Goal: Transaction & Acquisition: Purchase product/service

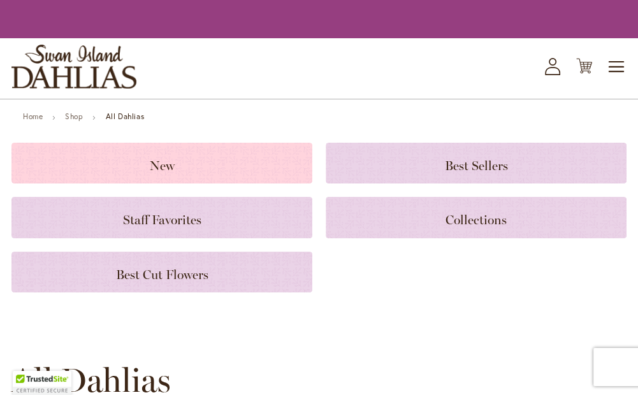
click at [156, 167] on span "New" at bounding box center [162, 165] width 25 height 15
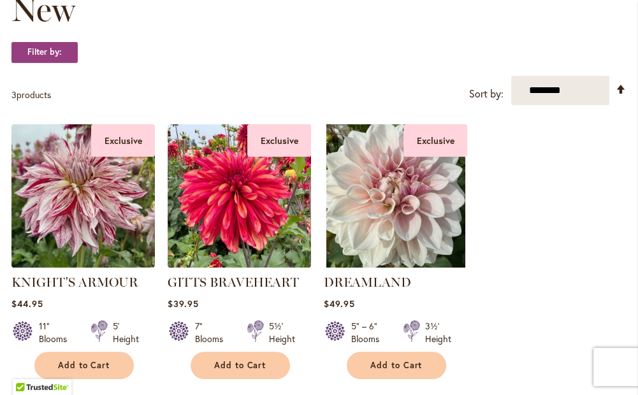
scroll to position [279, 0]
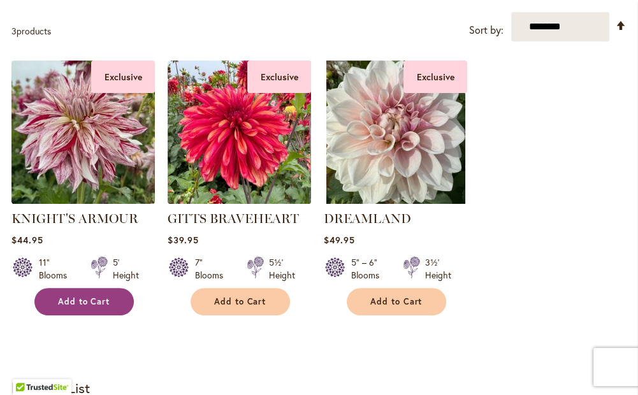
click at [108, 306] on button "Add to Cart" at bounding box center [83, 301] width 99 height 27
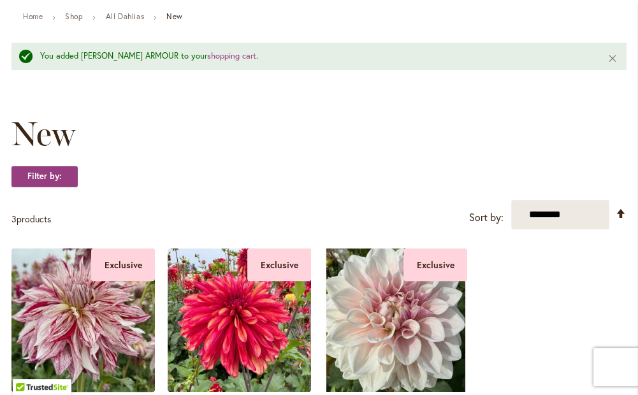
scroll to position [122, 0]
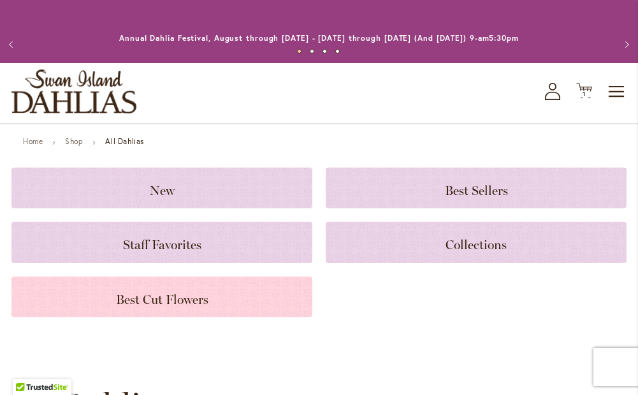
click at [148, 302] on span "Best Cut Flowers" at bounding box center [162, 299] width 92 height 15
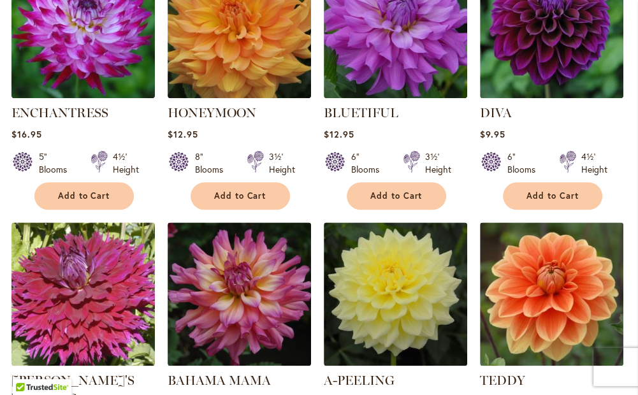
scroll to position [917, 0]
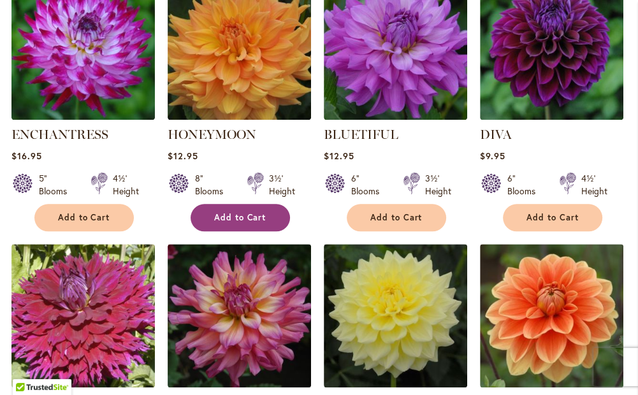
click at [240, 224] on button "Add to Cart" at bounding box center [240, 217] width 99 height 27
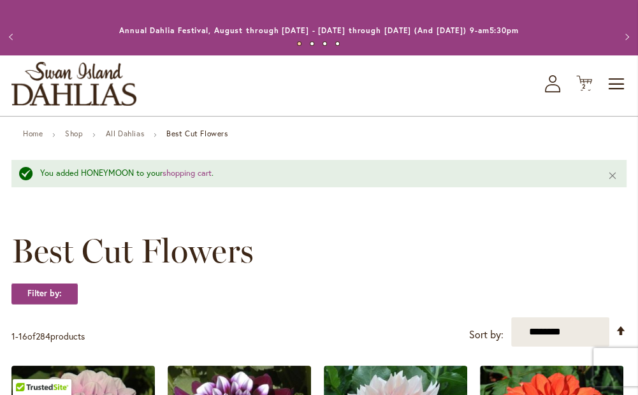
scroll to position [0, 0]
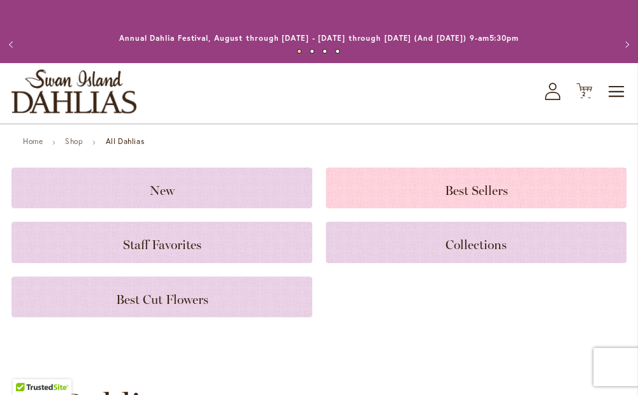
click at [470, 193] on span "Best Sellers" at bounding box center [476, 190] width 63 height 15
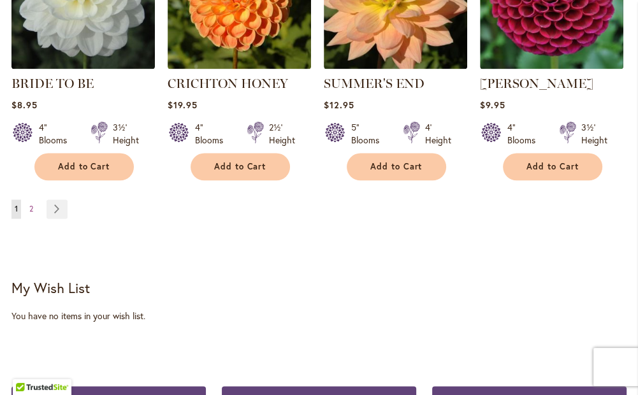
scroll to position [1172, 0]
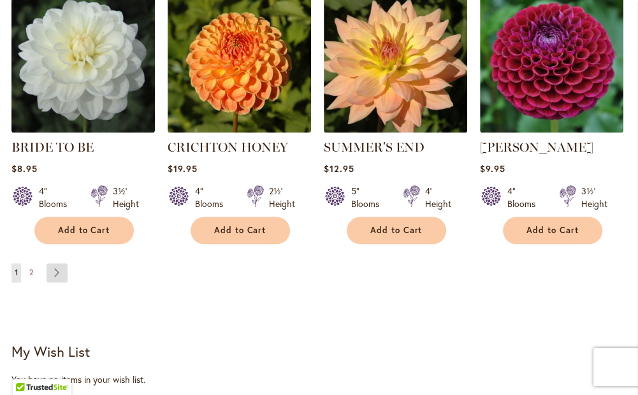
click at [64, 265] on link "Page Next" at bounding box center [57, 272] width 21 height 19
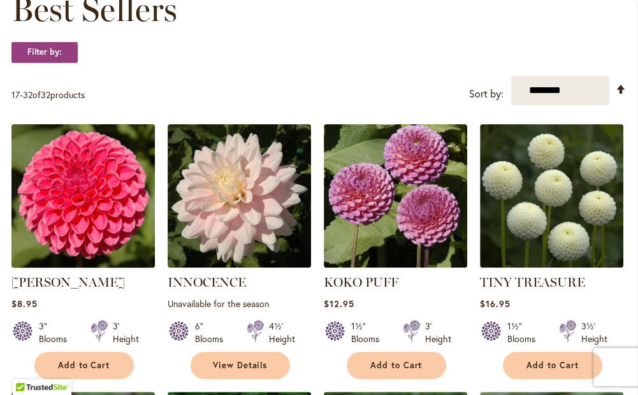
scroll to position [343, 0]
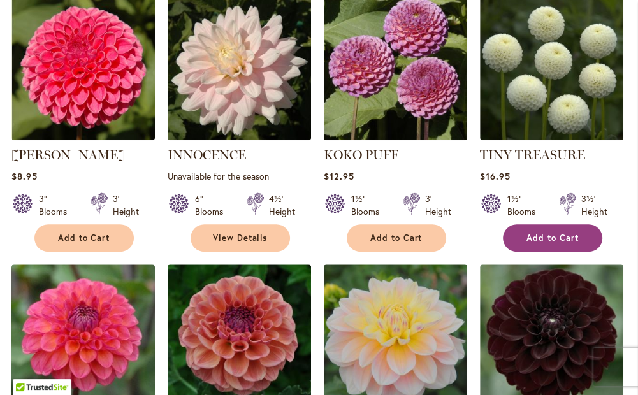
click at [554, 236] on span "Add to Cart" at bounding box center [553, 238] width 52 height 11
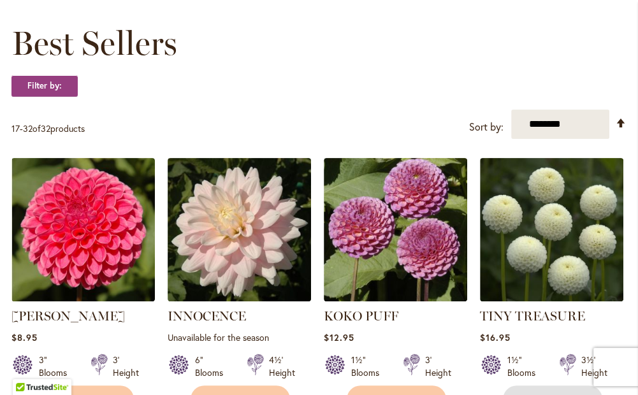
scroll to position [0, 0]
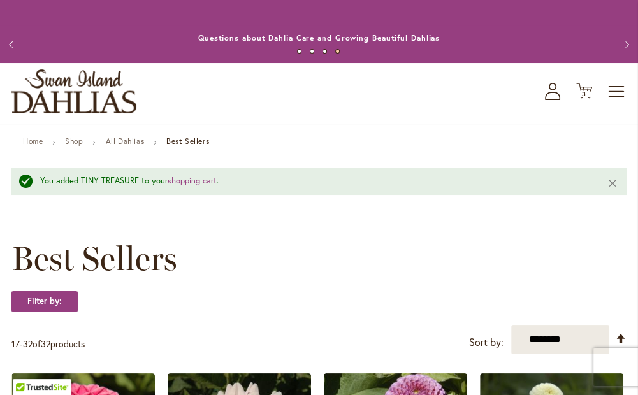
click at [9, 43] on button "Previous" at bounding box center [13, 45] width 26 height 26
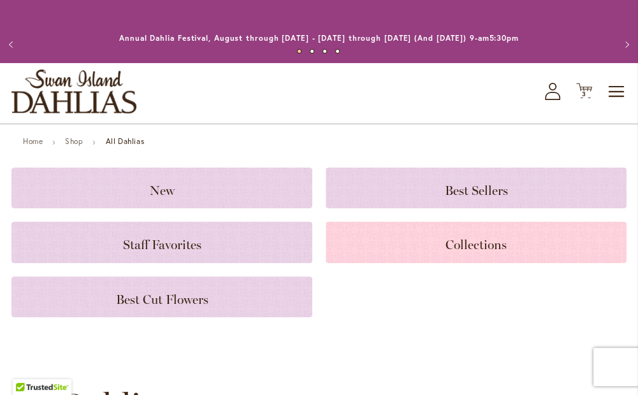
click at [475, 241] on span "Collections" at bounding box center [476, 244] width 61 height 15
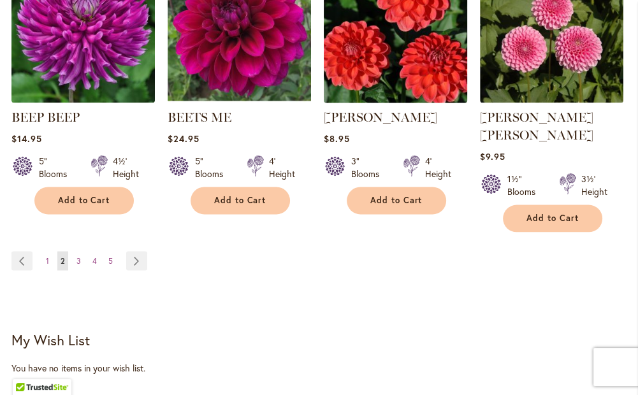
scroll to position [1403, 0]
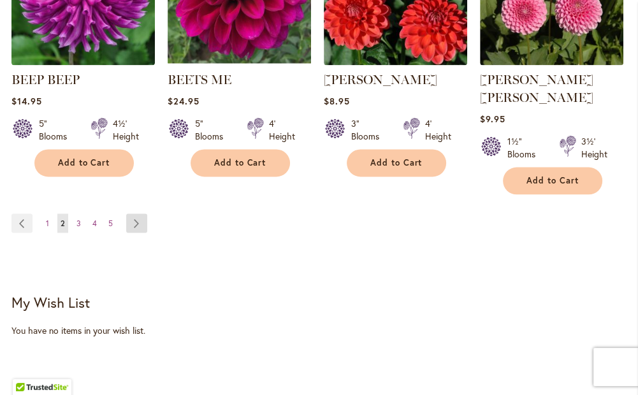
click at [135, 214] on link "Page Next" at bounding box center [136, 223] width 21 height 19
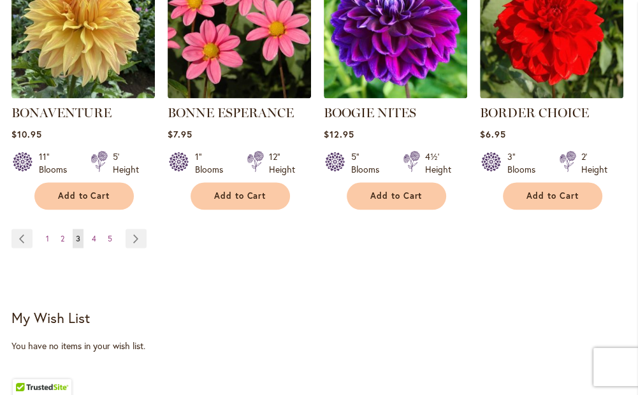
scroll to position [1403, 0]
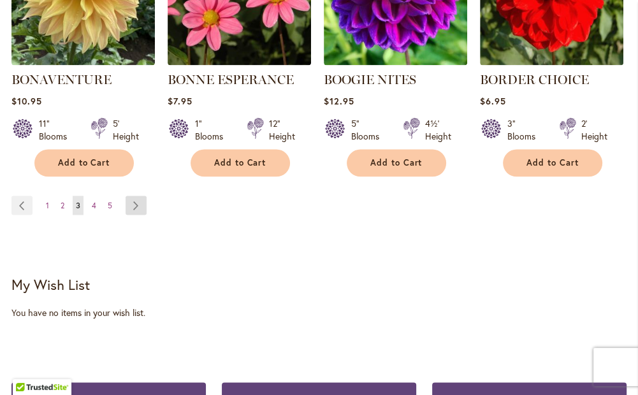
click at [140, 204] on link "Page Next" at bounding box center [136, 205] width 21 height 19
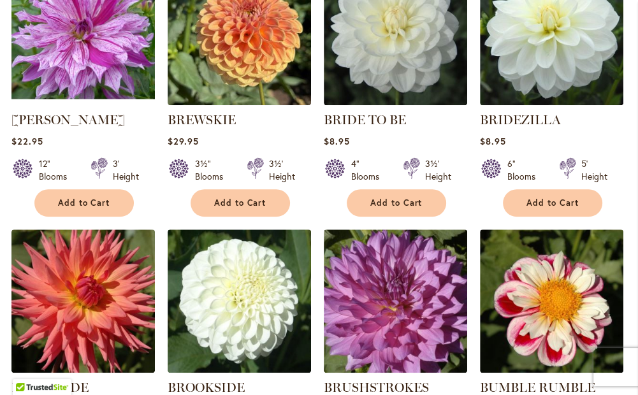
scroll to position [510, 0]
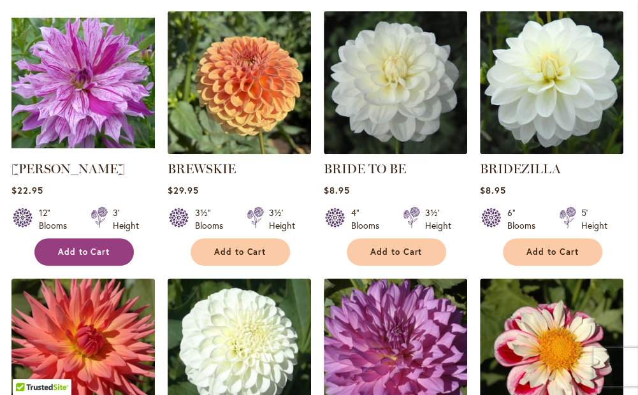
click at [85, 252] on span "Add to Cart" at bounding box center [84, 252] width 52 height 11
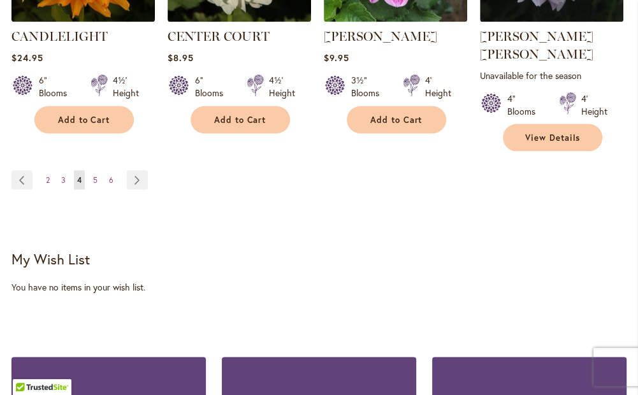
scroll to position [1500, 0]
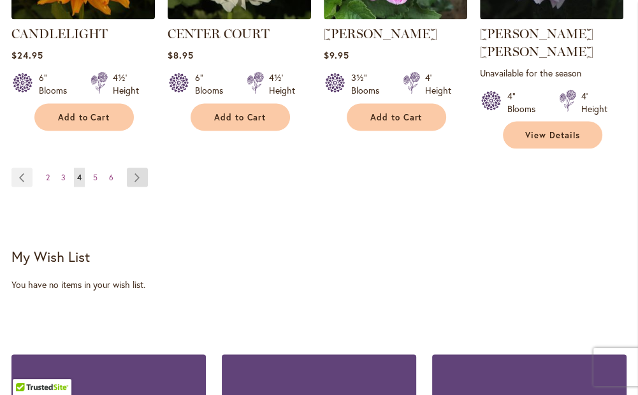
click at [136, 168] on link "Page Next" at bounding box center [137, 177] width 21 height 19
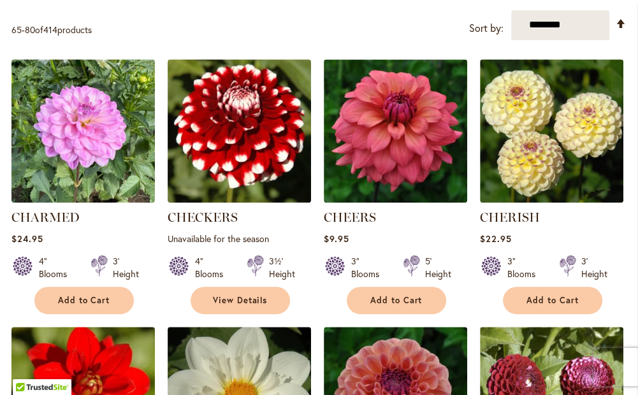
scroll to position [490, 0]
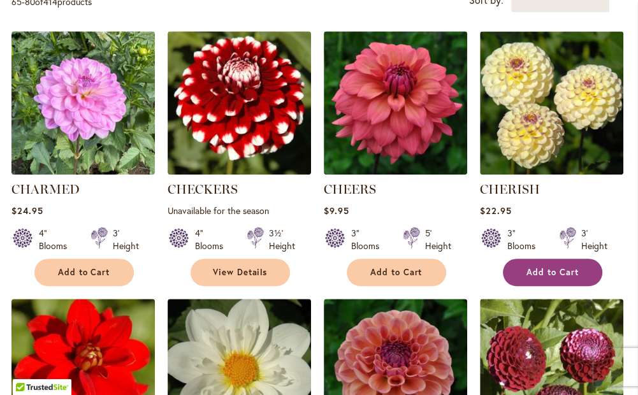
click at [540, 268] on span "Add to Cart" at bounding box center [553, 272] width 52 height 11
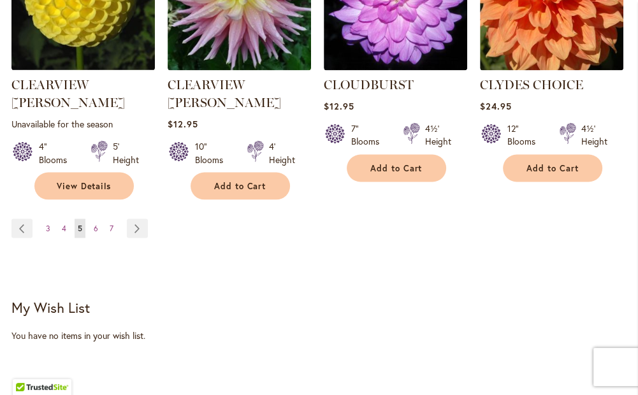
scroll to position [1447, 0]
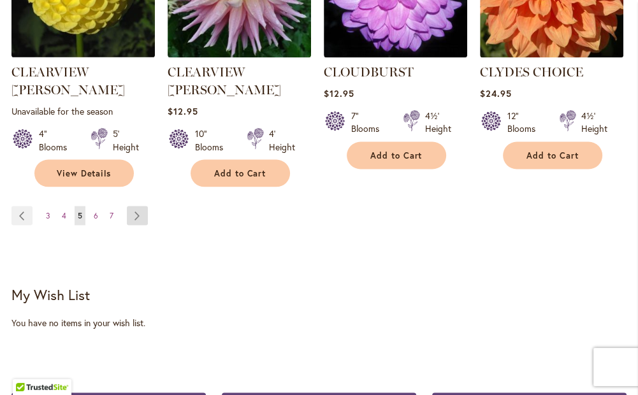
click at [142, 206] on link "Page Next" at bounding box center [137, 215] width 21 height 19
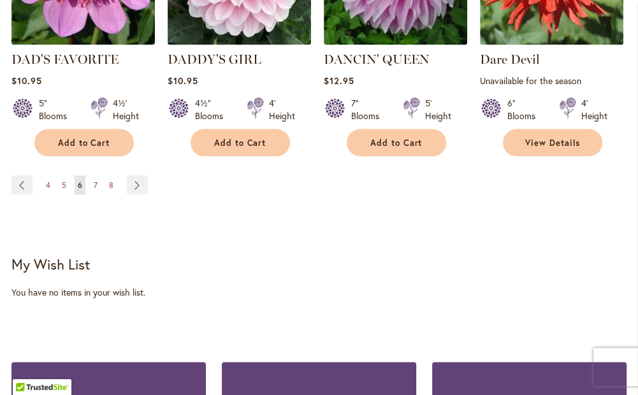
scroll to position [1491, 0]
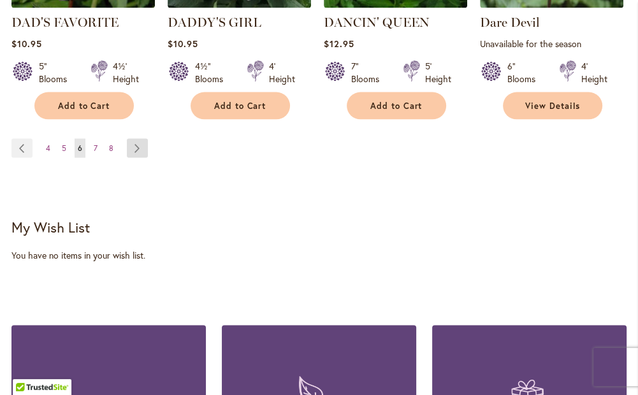
click link "Page Next"
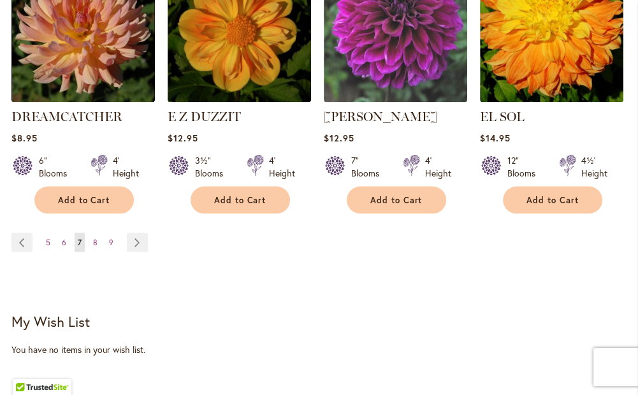
scroll to position [1429, 0]
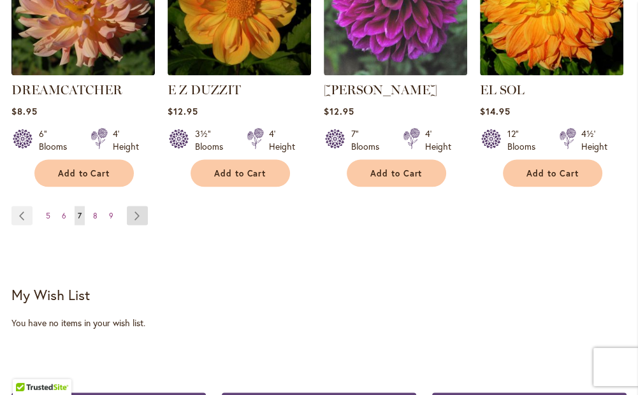
click at [130, 206] on link "Page Next" at bounding box center [137, 215] width 21 height 19
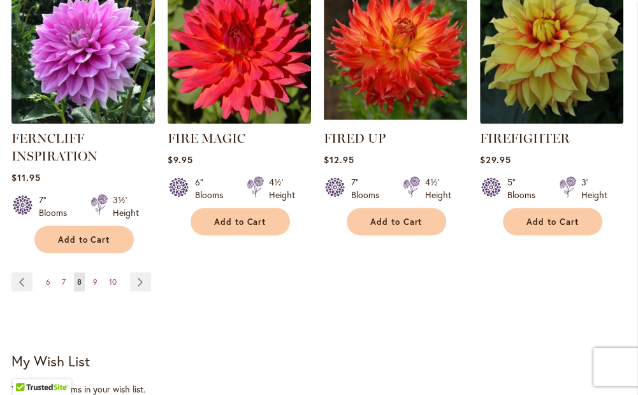
scroll to position [1427, 0]
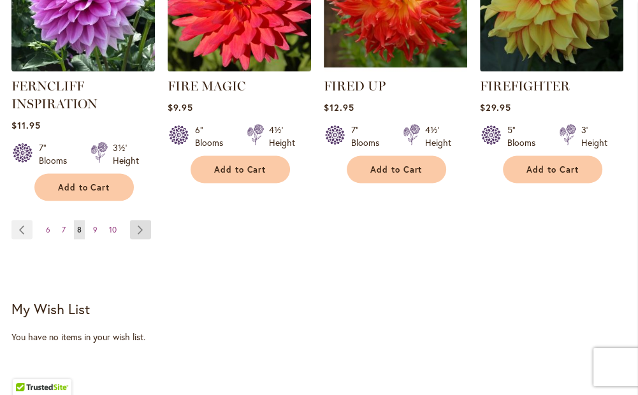
click at [142, 225] on link "Page Next" at bounding box center [140, 229] width 21 height 19
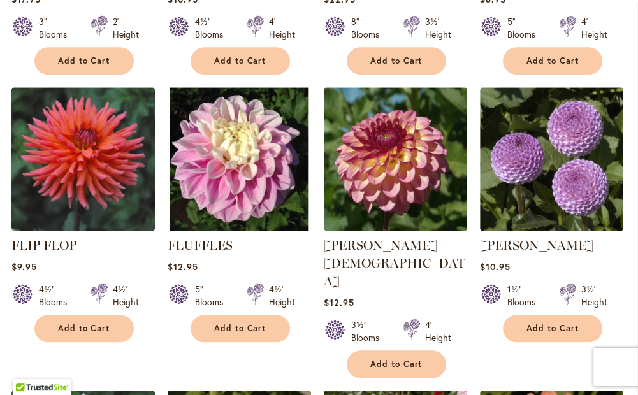
scroll to position [765, 0]
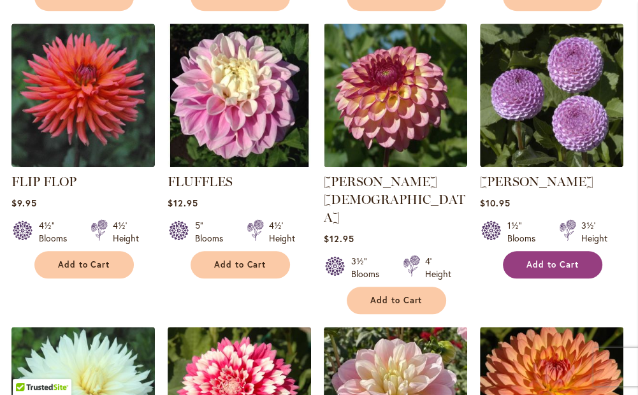
click at [540, 270] on button "Add to Cart" at bounding box center [552, 264] width 99 height 27
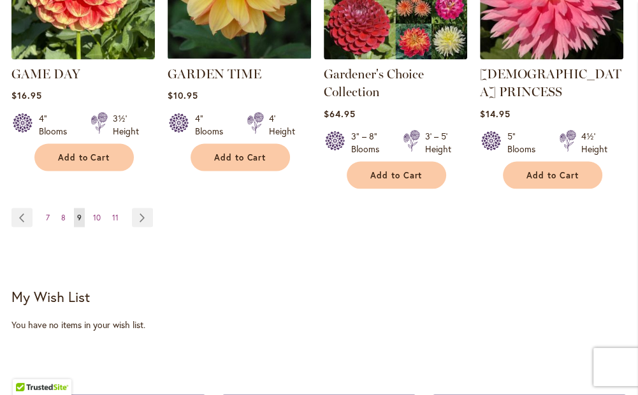
scroll to position [1500, 0]
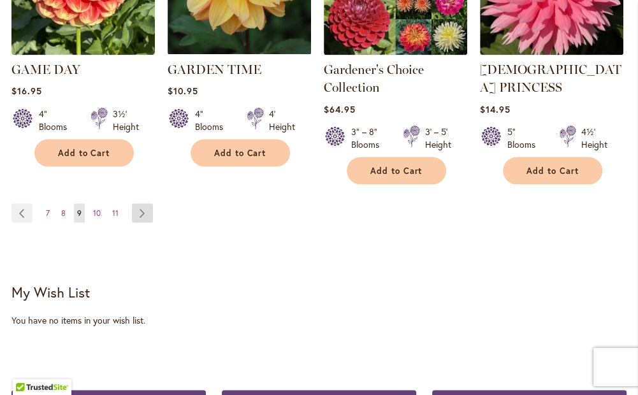
click at [136, 203] on link "Page Next" at bounding box center [142, 212] width 21 height 19
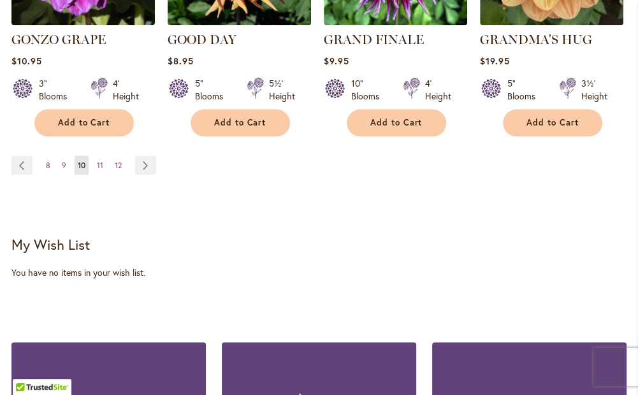
scroll to position [1467, 0]
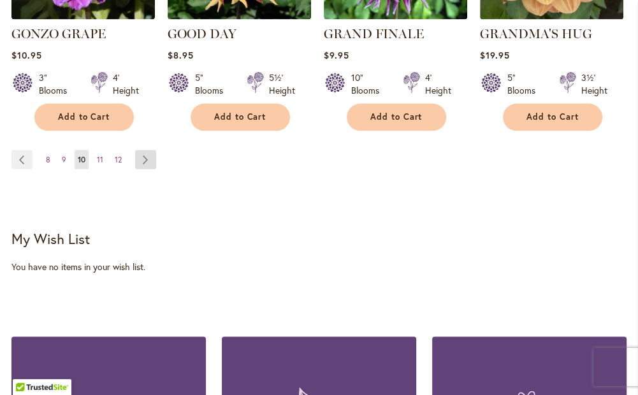
click at [143, 150] on link "Page Next" at bounding box center [145, 159] width 21 height 19
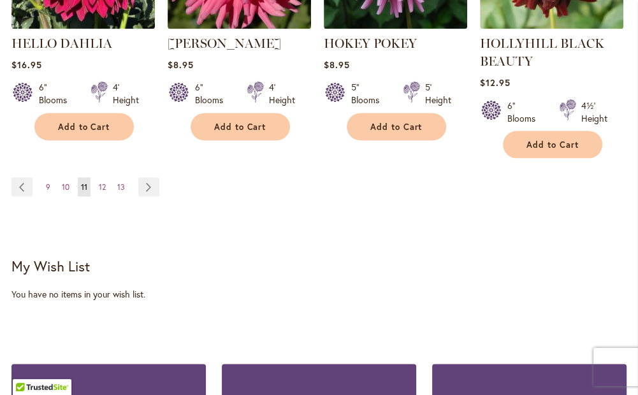
scroll to position [1491, 0]
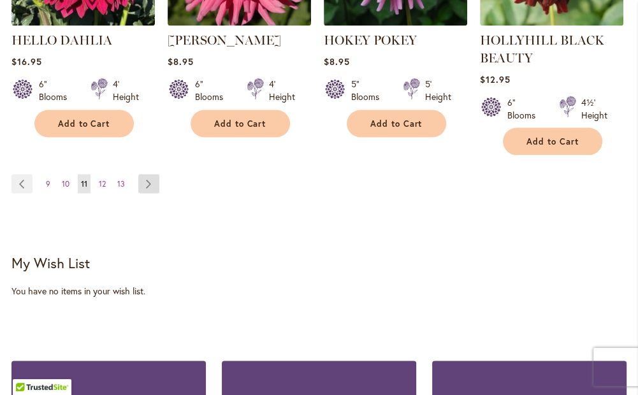
click at [149, 180] on link "Page Next" at bounding box center [148, 183] width 21 height 19
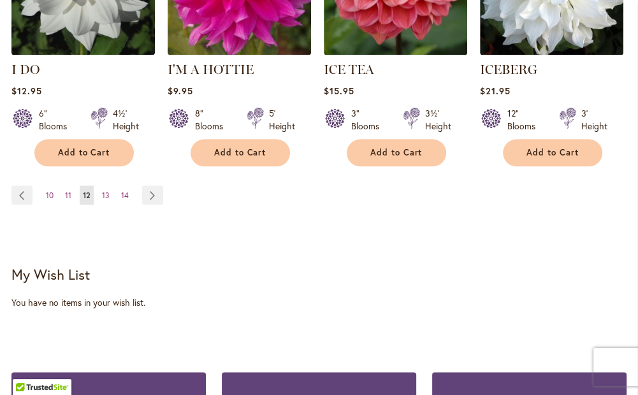
scroll to position [1467, 0]
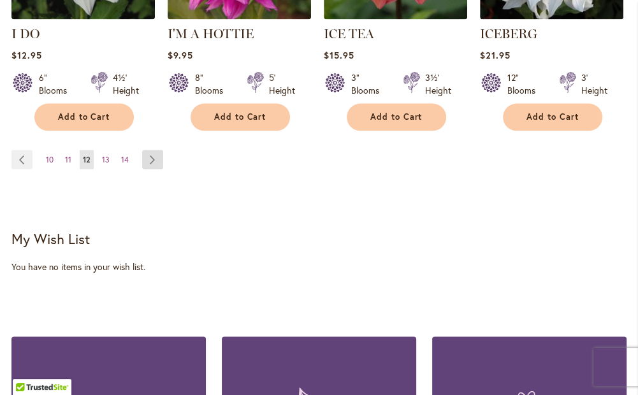
click at [160, 150] on link "Page Next" at bounding box center [152, 159] width 21 height 19
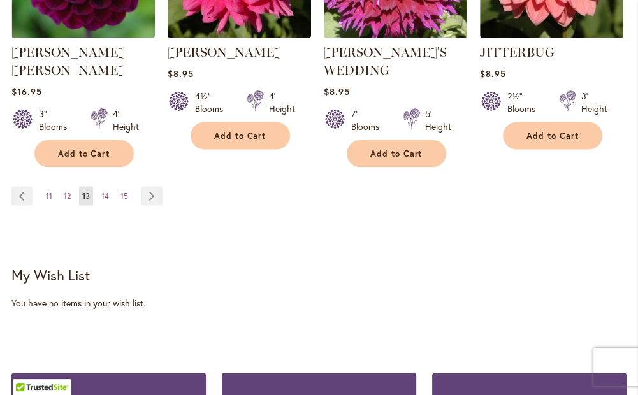
scroll to position [1467, 0]
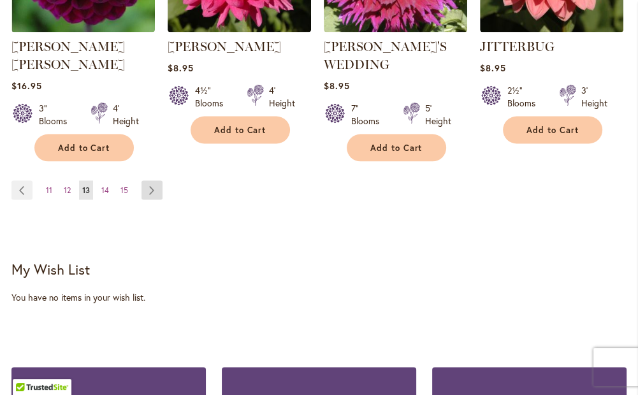
click at [156, 180] on link "Page Next" at bounding box center [152, 189] width 21 height 19
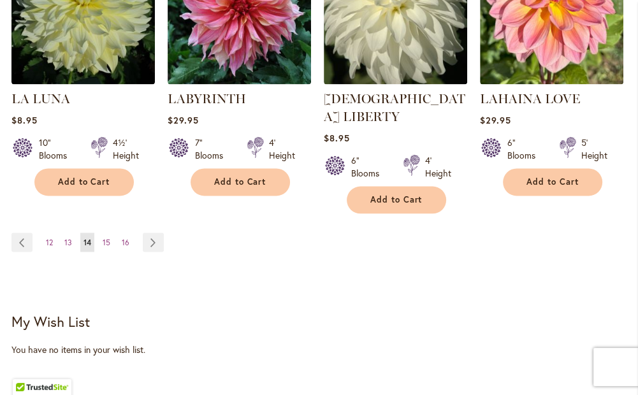
scroll to position [1403, 0]
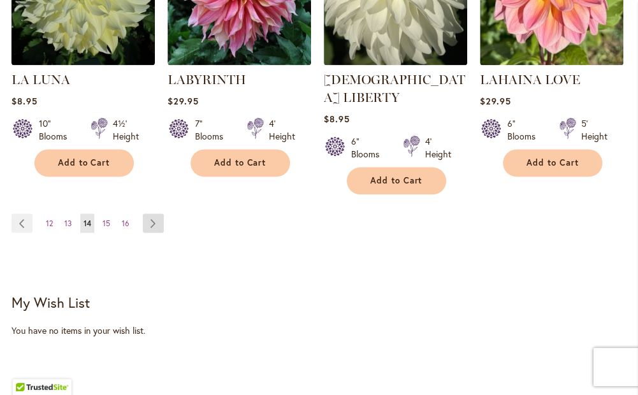
click at [149, 214] on link "Page Next" at bounding box center [153, 223] width 21 height 19
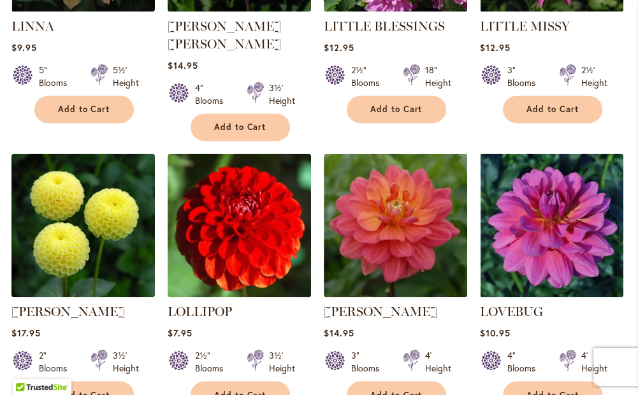
scroll to position [1276, 0]
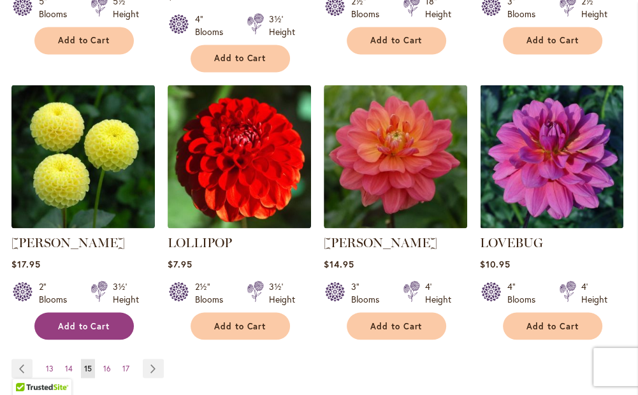
click at [99, 321] on span "Add to Cart" at bounding box center [84, 326] width 52 height 11
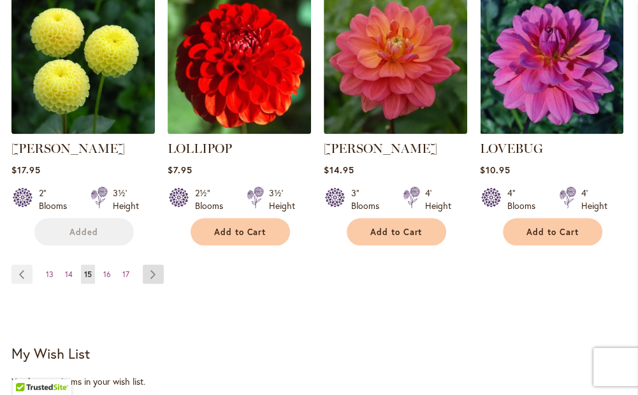
scroll to position [1436, 0]
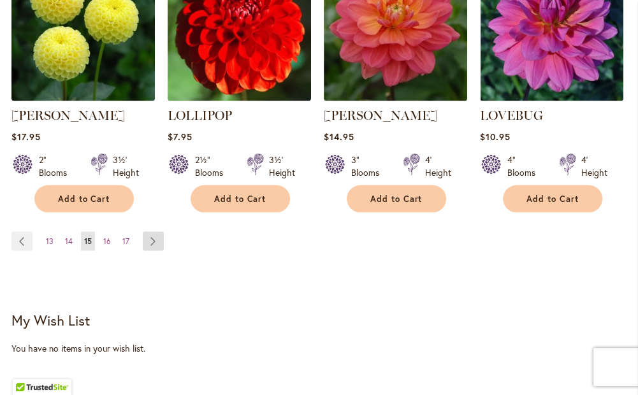
click at [150, 232] on link "Page Next" at bounding box center [153, 241] width 21 height 19
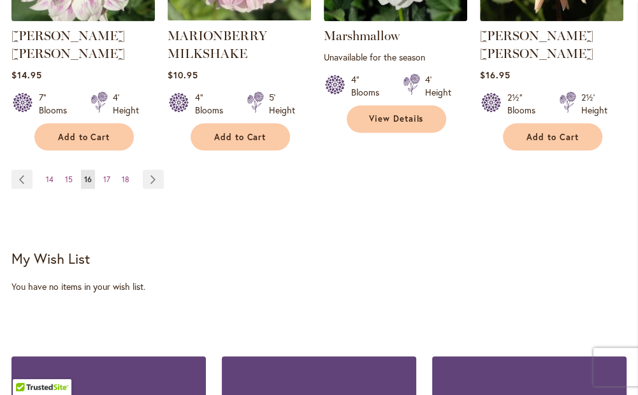
scroll to position [1467, 0]
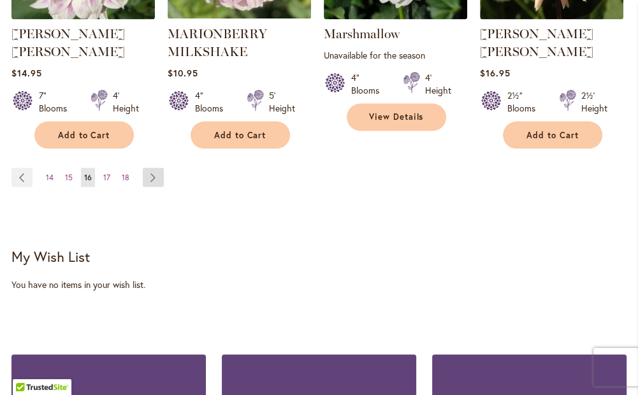
click at [156, 168] on link "Page Next" at bounding box center [153, 177] width 21 height 19
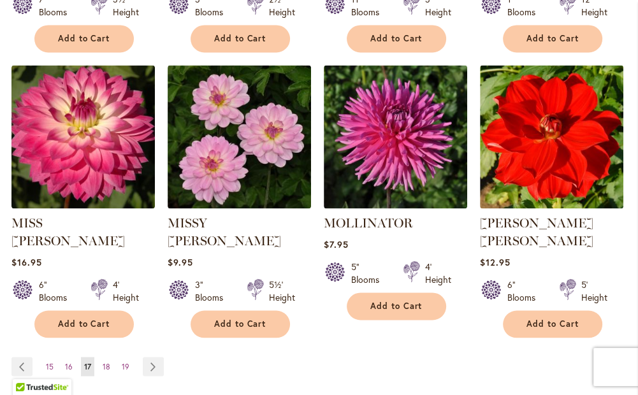
scroll to position [1276, 0]
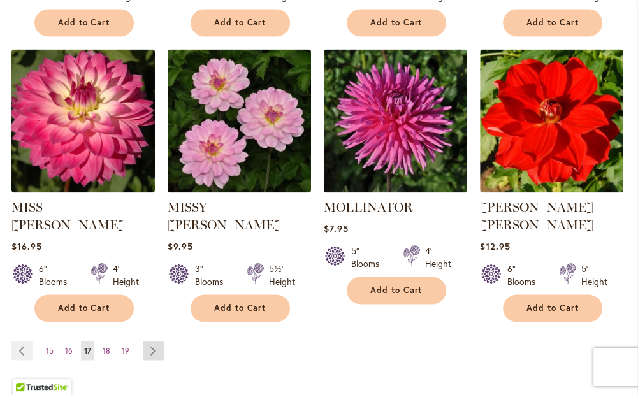
click at [151, 341] on link "Page Next" at bounding box center [153, 350] width 21 height 19
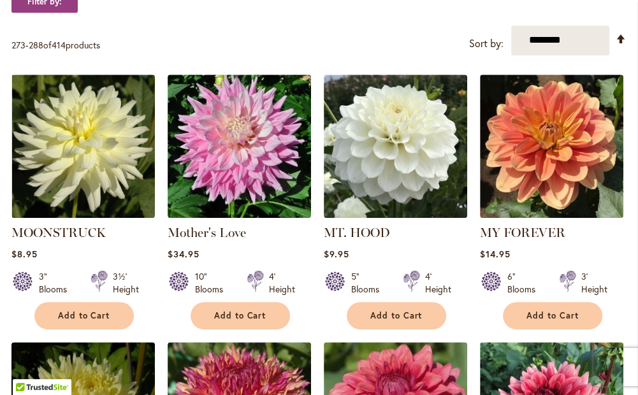
scroll to position [446, 0]
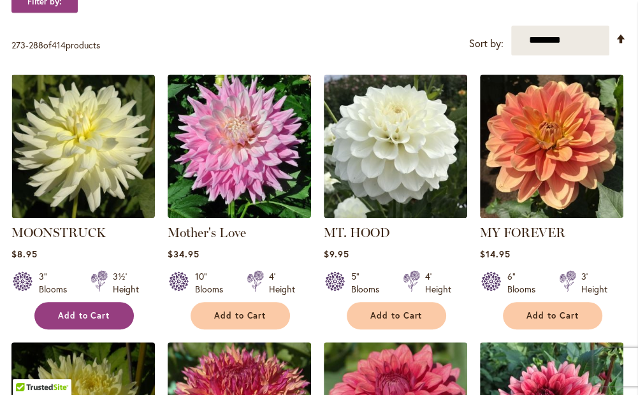
click at [73, 318] on span "Add to Cart" at bounding box center [84, 316] width 52 height 11
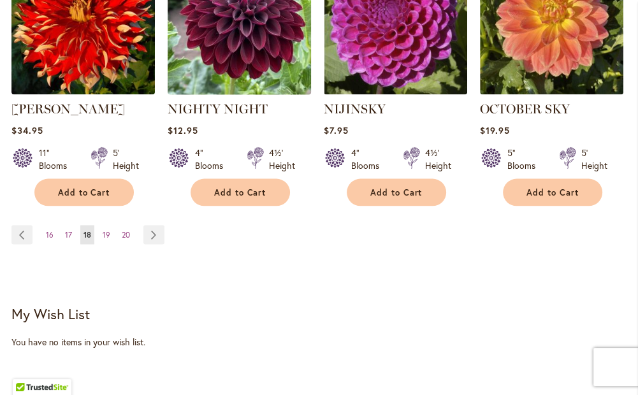
scroll to position [1436, 0]
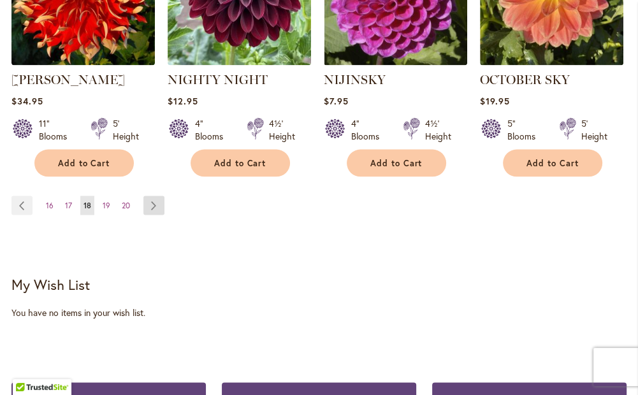
click at [145, 196] on link "Page Next" at bounding box center [154, 205] width 21 height 19
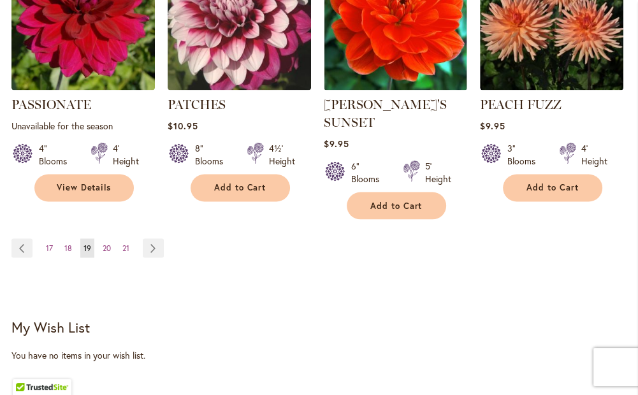
scroll to position [1403, 0]
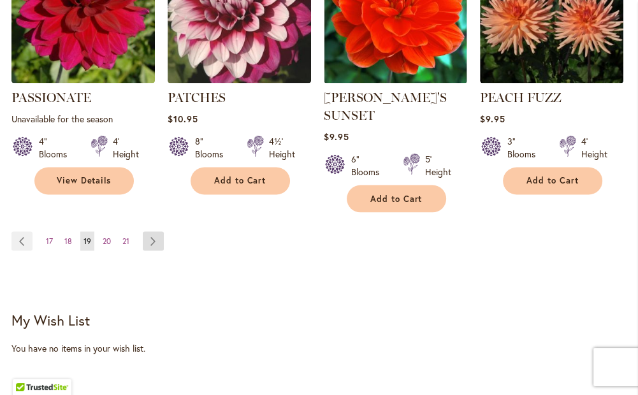
click at [156, 232] on link "Page Next" at bounding box center [153, 241] width 21 height 19
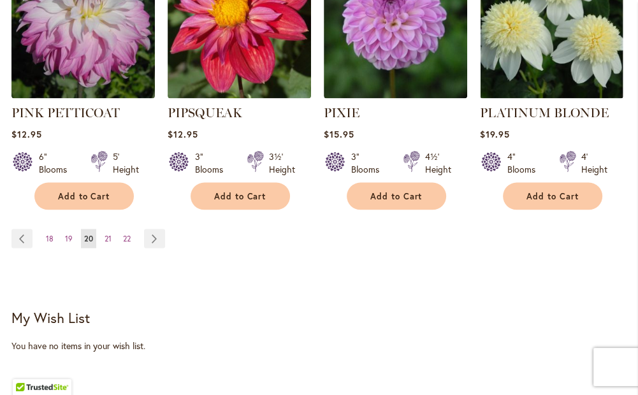
scroll to position [1429, 0]
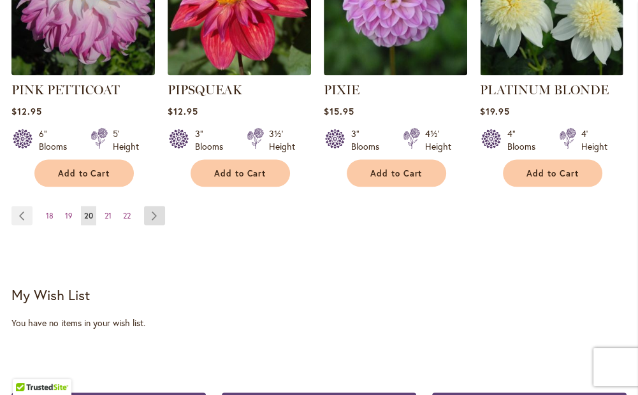
click at [155, 206] on link "Page Next" at bounding box center [154, 215] width 21 height 19
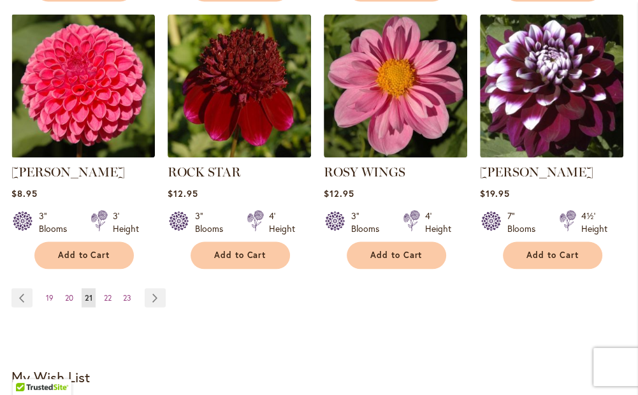
scroll to position [1339, 0]
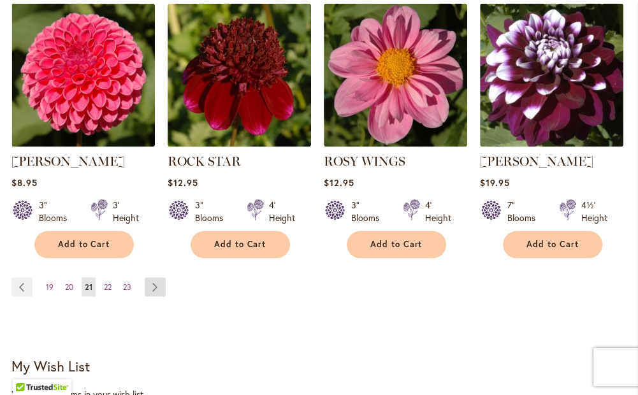
click at [156, 281] on link "Page Next" at bounding box center [155, 286] width 21 height 19
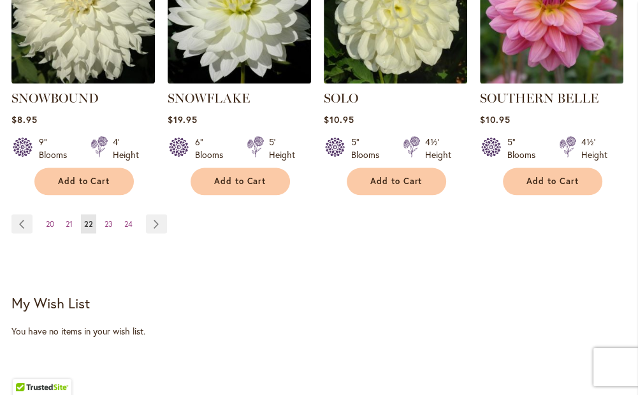
scroll to position [1403, 0]
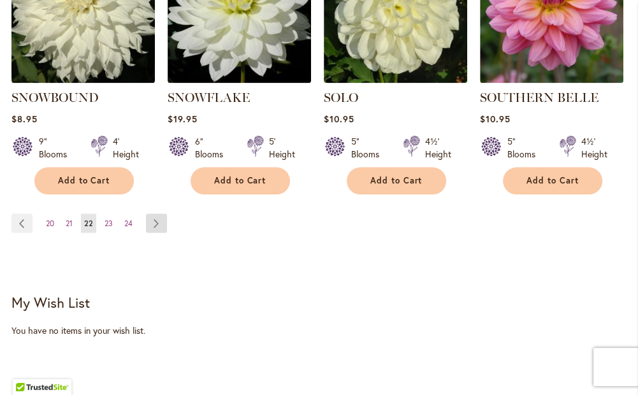
click at [161, 214] on link "Page Next" at bounding box center [156, 223] width 21 height 19
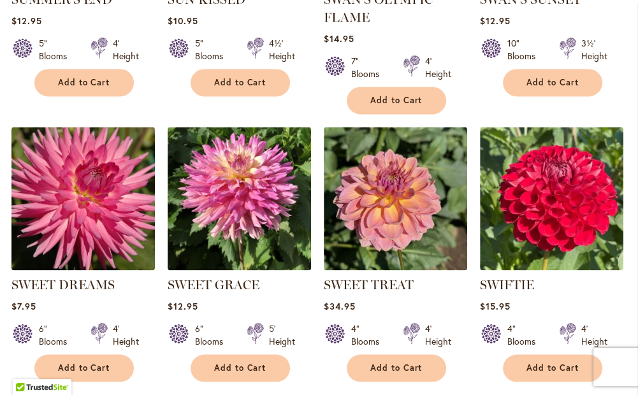
scroll to position [1339, 0]
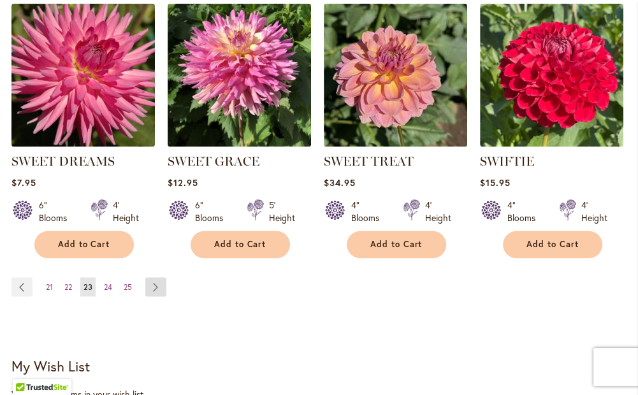
click at [154, 293] on link "Page Next" at bounding box center [155, 286] width 21 height 19
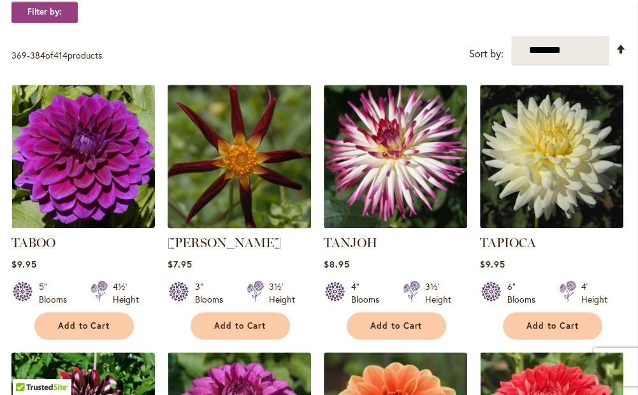
scroll to position [446, 0]
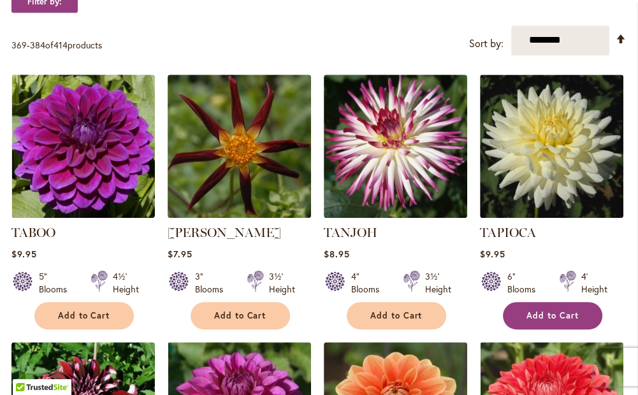
click at [543, 314] on span "Add to Cart" at bounding box center [553, 316] width 52 height 11
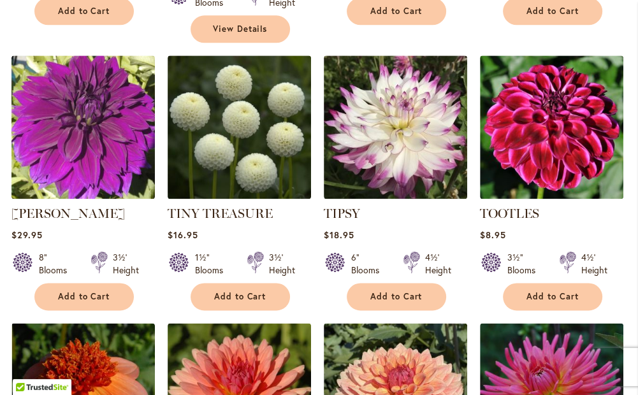
scroll to position [1054, 0]
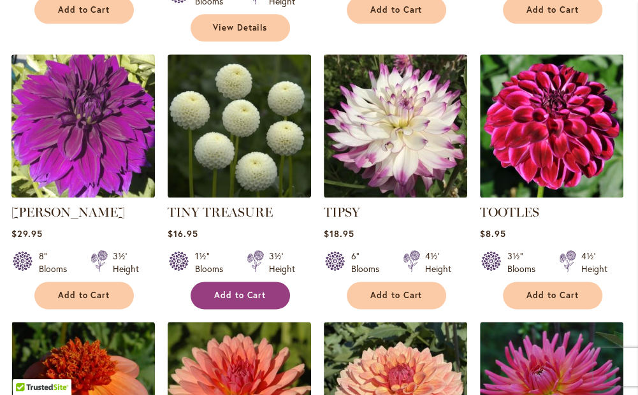
click at [244, 290] on span "Add to Cart" at bounding box center [240, 295] width 52 height 11
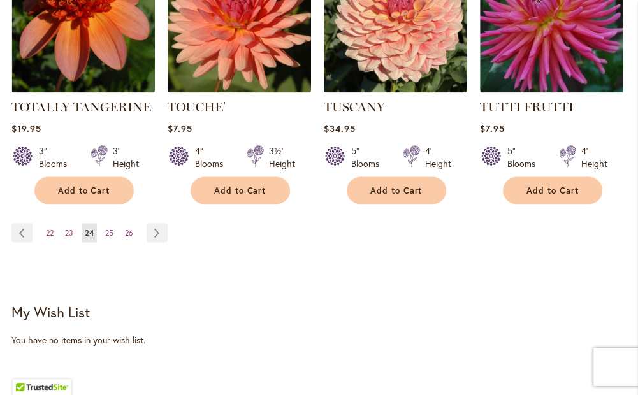
scroll to position [1436, 0]
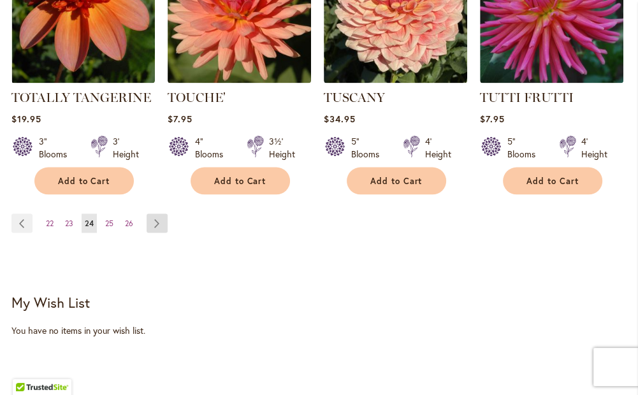
click at [158, 214] on link "Page Next" at bounding box center [157, 223] width 21 height 19
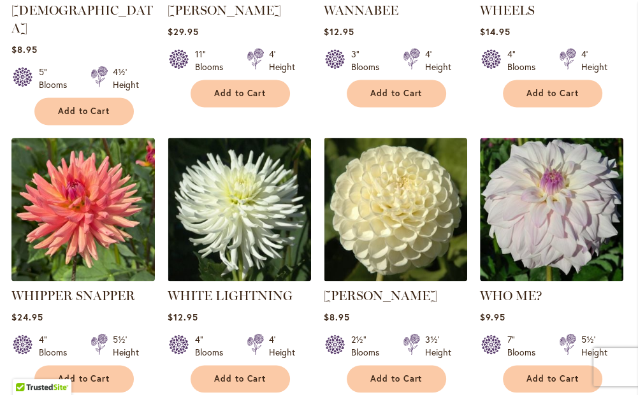
scroll to position [1403, 0]
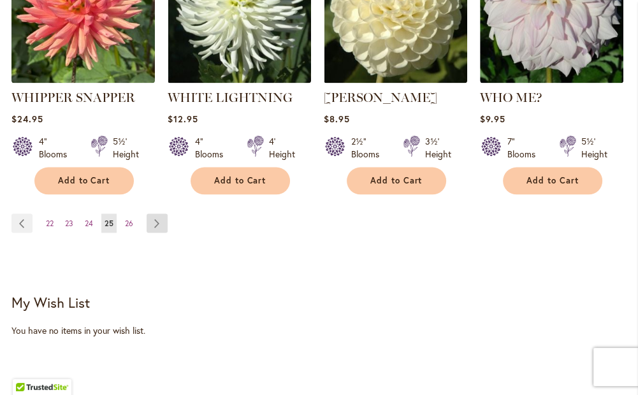
click at [151, 214] on link "Page Next" at bounding box center [157, 223] width 21 height 19
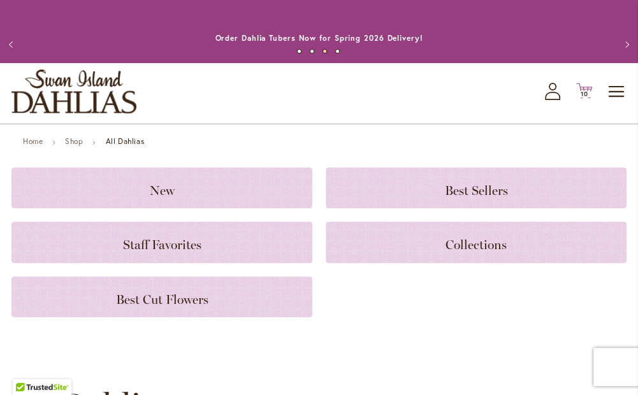
click at [591, 91] on icon "Cart .cls-1 { fill: #231f20; }" at bounding box center [585, 91] width 16 height 16
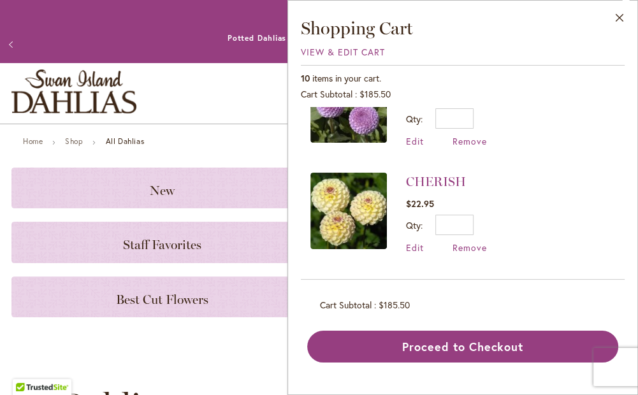
scroll to position [446, 0]
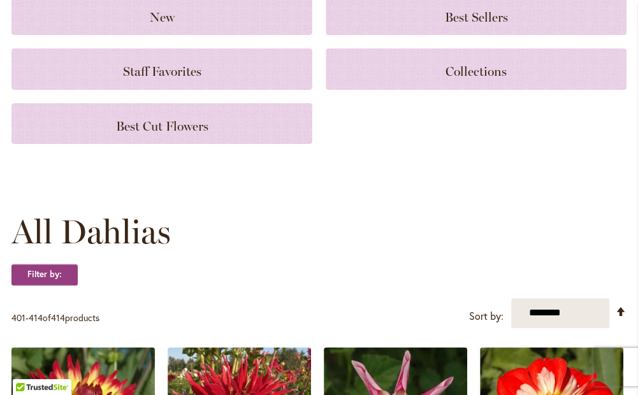
scroll to position [0, 0]
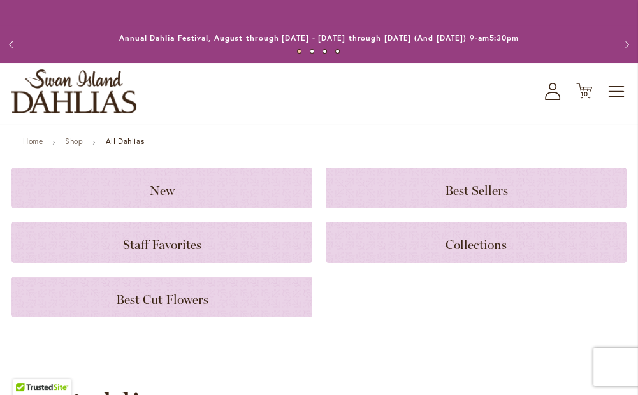
click at [549, 92] on icon at bounding box center [552, 96] width 15 height 8
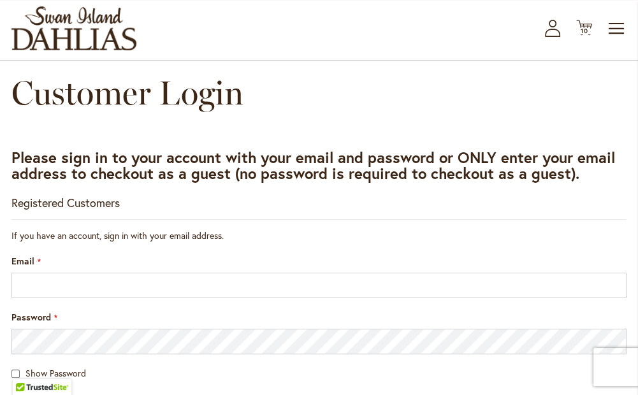
scroll to position [128, 0]
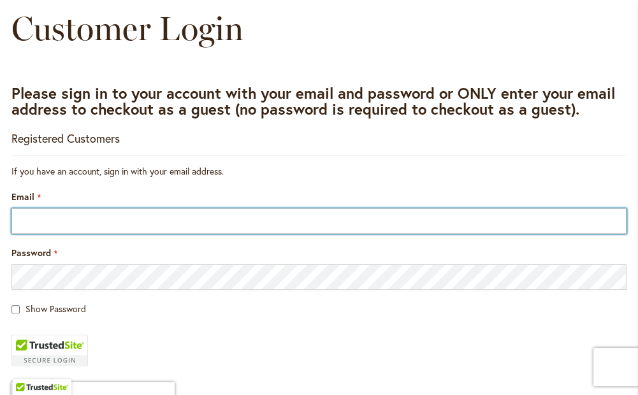
click at [253, 221] on input "Email" at bounding box center [318, 222] width 615 height 26
